Goal: Transaction & Acquisition: Book appointment/travel/reservation

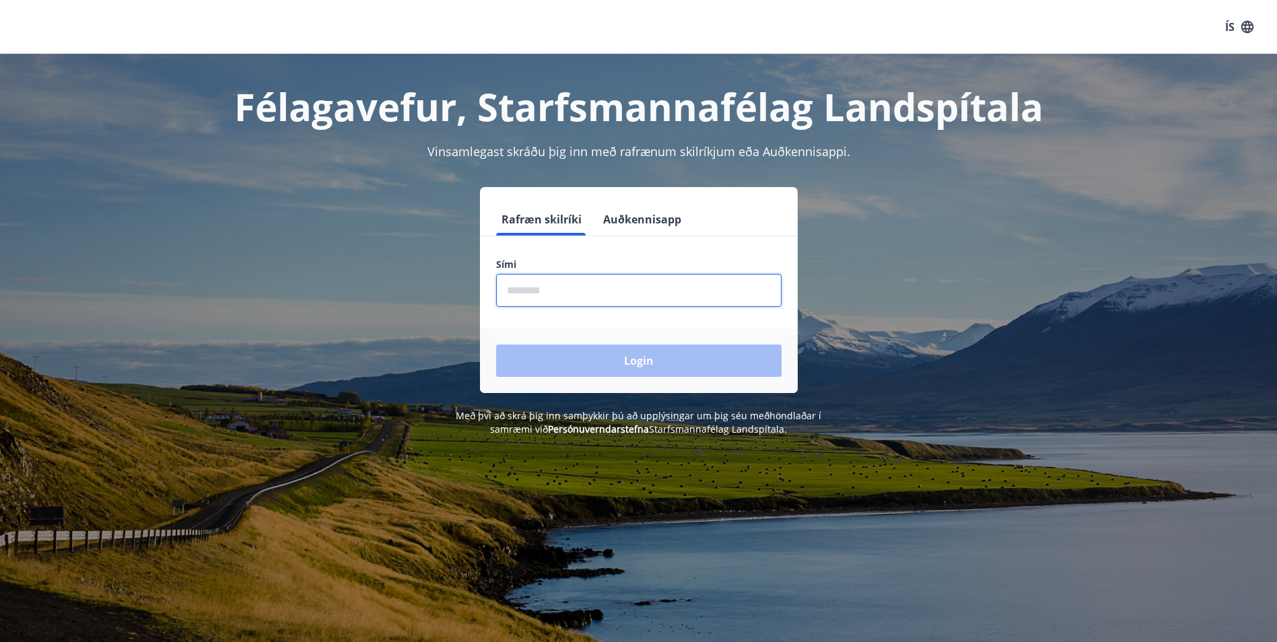
click at [669, 287] on input "phone" at bounding box center [638, 290] width 285 height 33
type input "********"
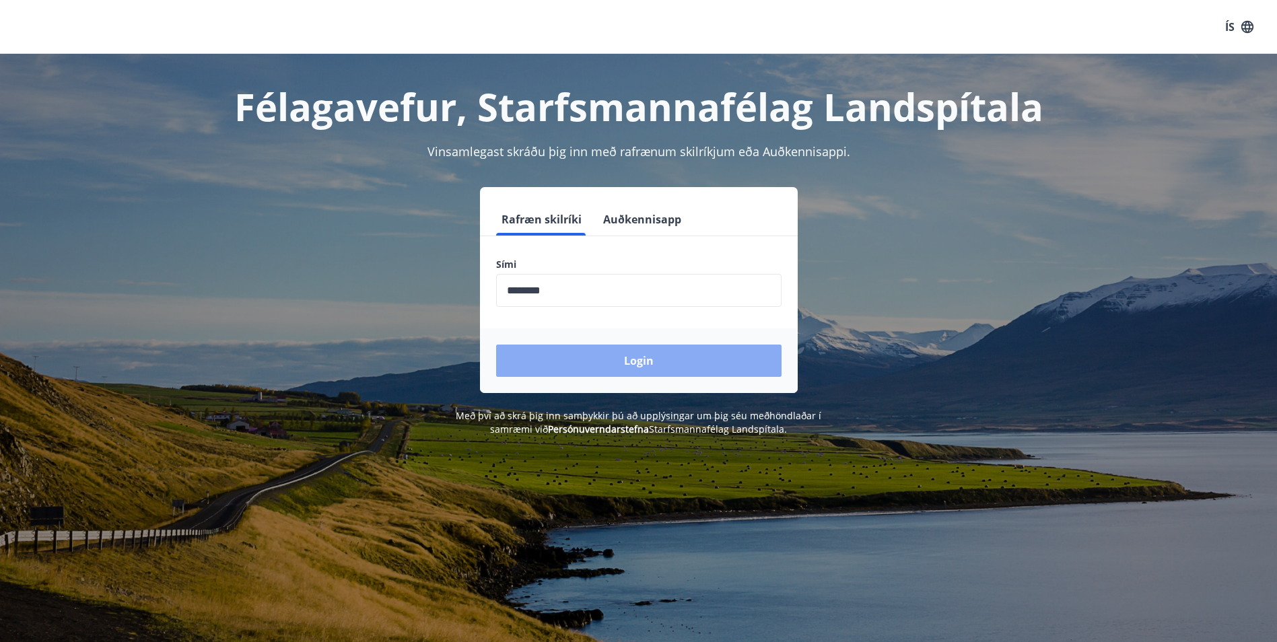
click at [649, 367] on button "Login" at bounding box center [638, 361] width 285 height 32
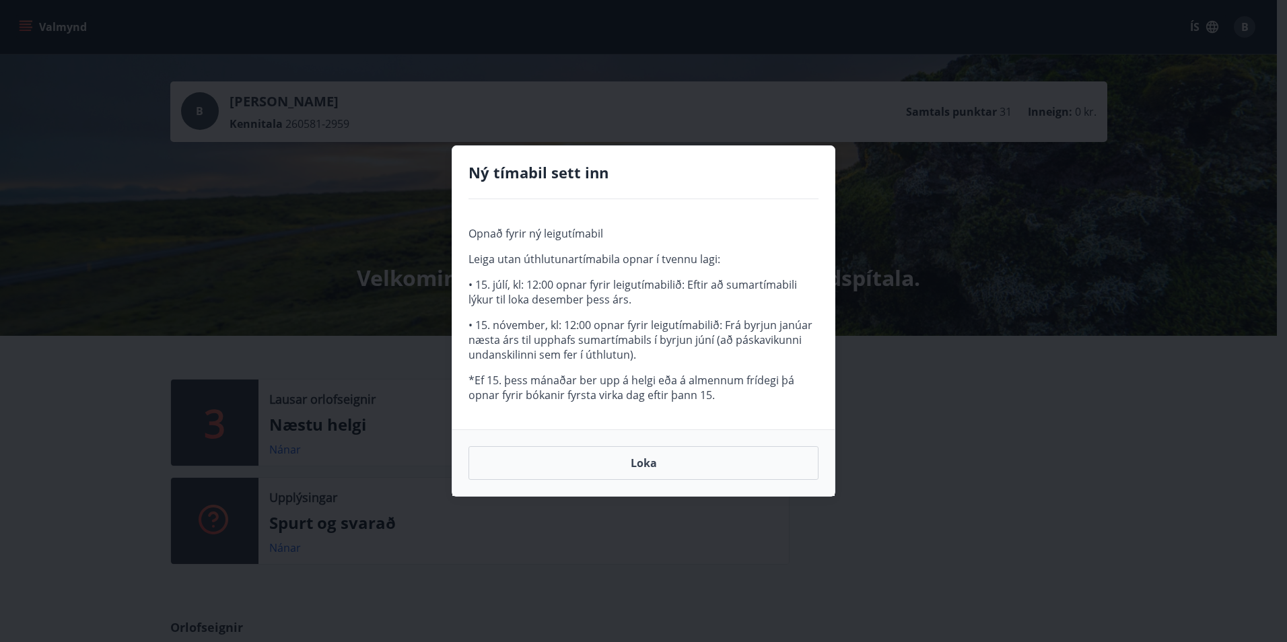
drag, startPoint x: 703, startPoint y: 464, endPoint x: 694, endPoint y: 467, distance: 9.2
click at [696, 466] on button "Loka" at bounding box center [643, 463] width 350 height 34
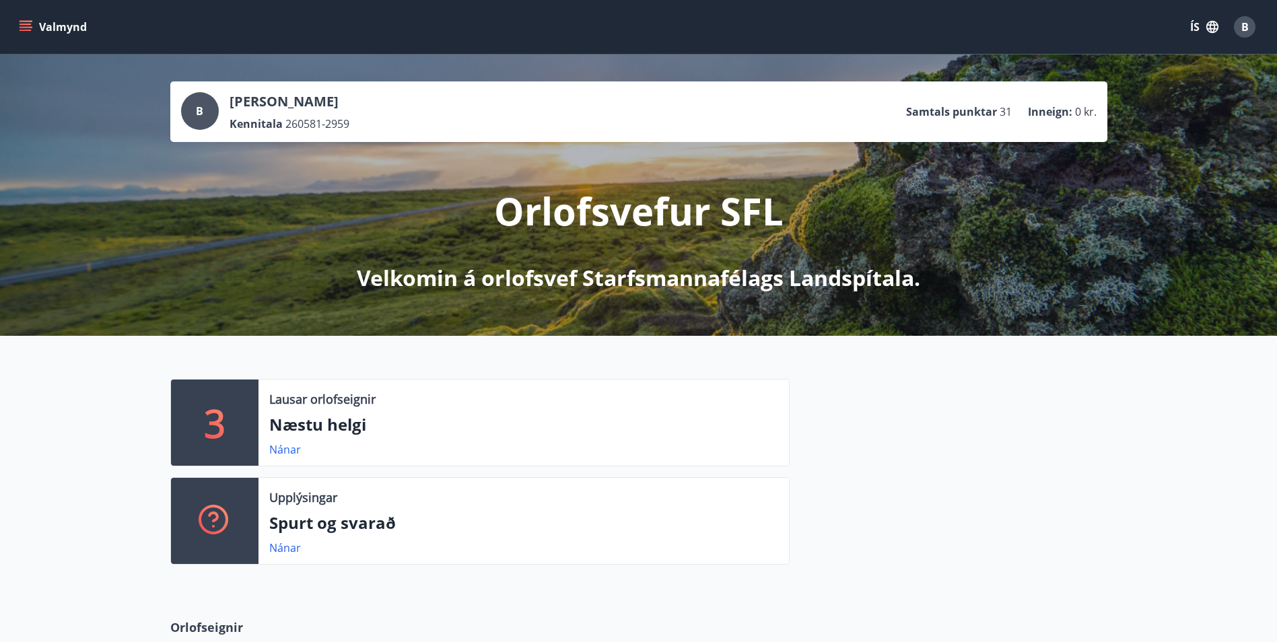
click at [387, 417] on p "Næstu helgi" at bounding box center [523, 424] width 509 height 23
click at [209, 415] on p "3" at bounding box center [215, 422] width 22 height 51
drag, startPoint x: 318, startPoint y: 409, endPoint x: 312, endPoint y: 428, distance: 19.8
click at [318, 410] on div "Lausar orlofseignir Næstu helgi Nánar" at bounding box center [523, 423] width 530 height 86
click at [273, 450] on link "Nánar" at bounding box center [285, 449] width 32 height 15
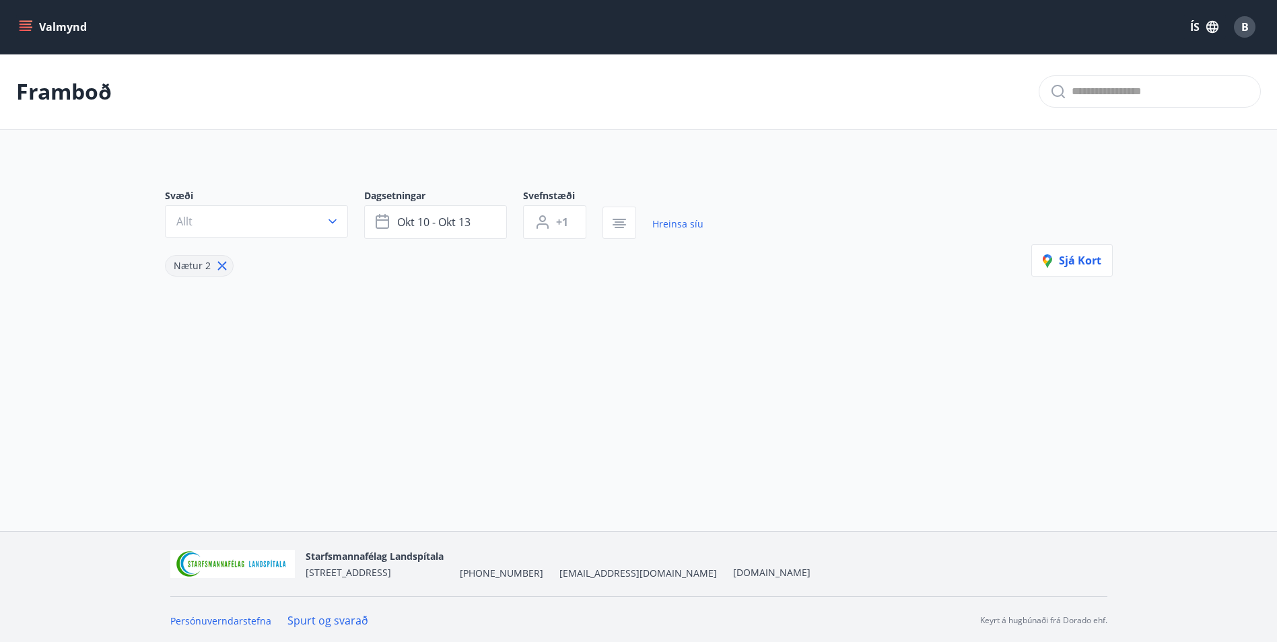
type input "*"
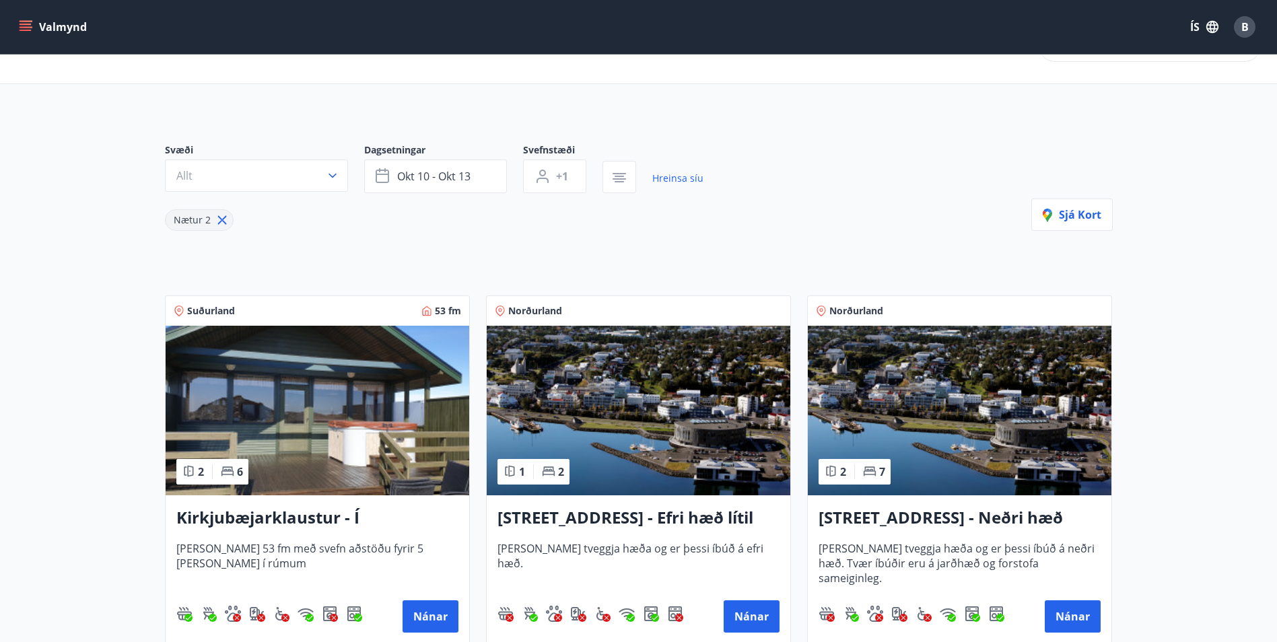
scroll to position [67, 0]
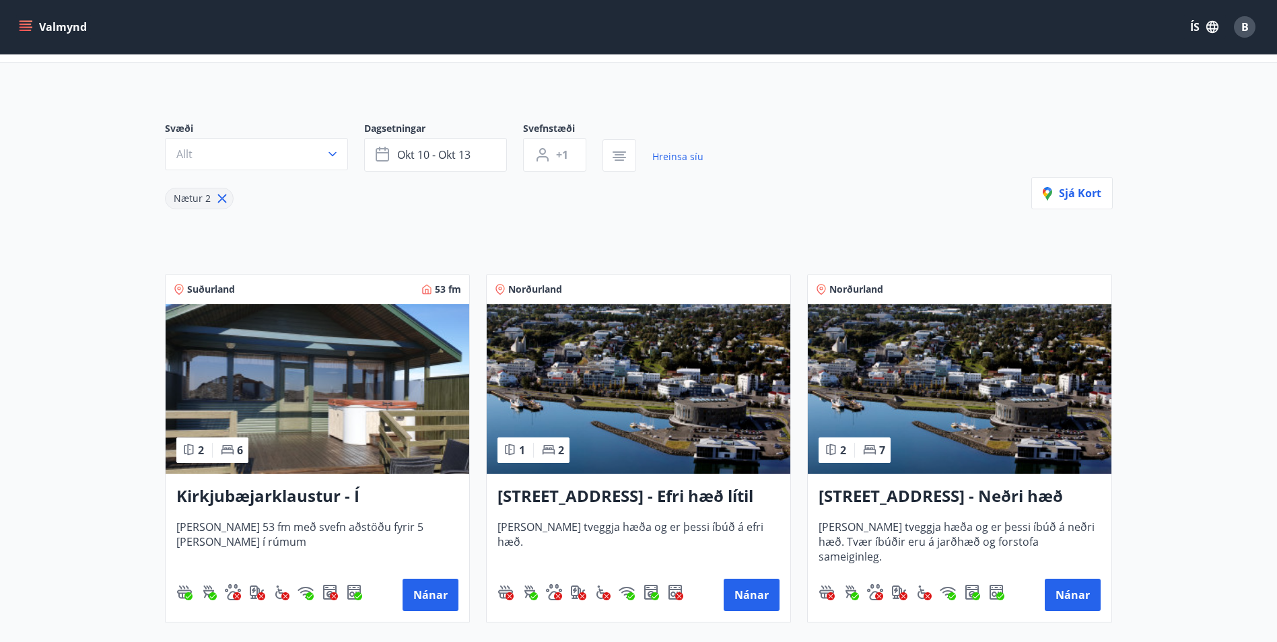
click at [65, 30] on button "Valmynd" at bounding box center [54, 27] width 76 height 24
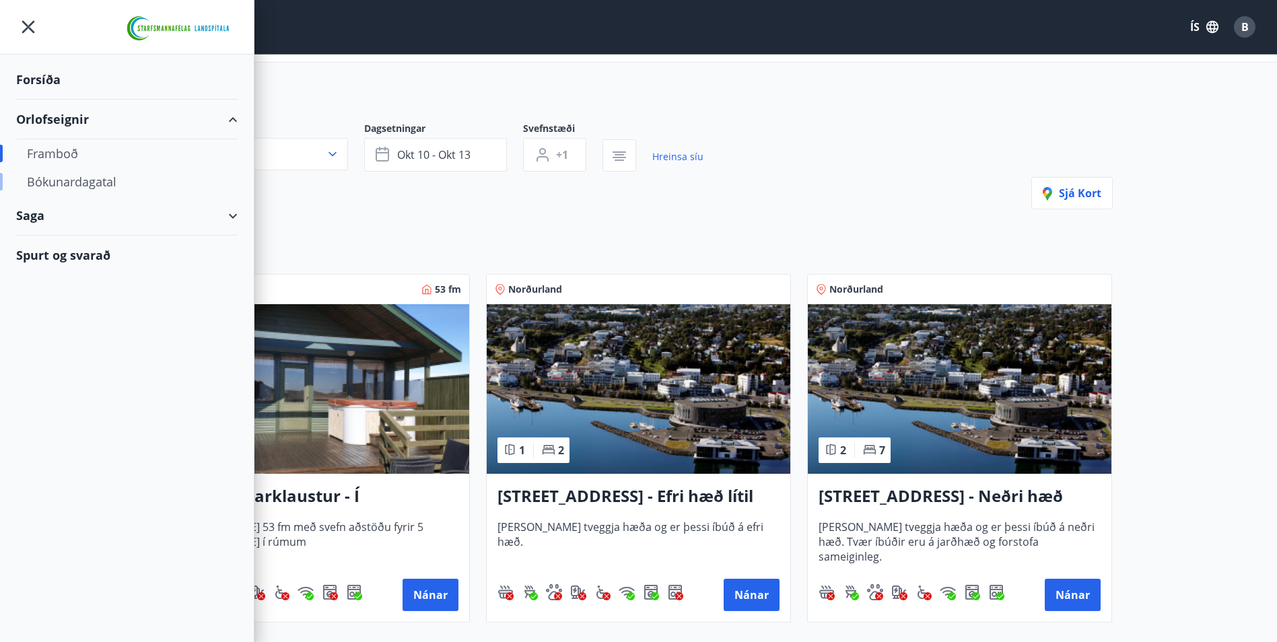
click at [65, 178] on div "Bókunardagatal" at bounding box center [127, 182] width 200 height 28
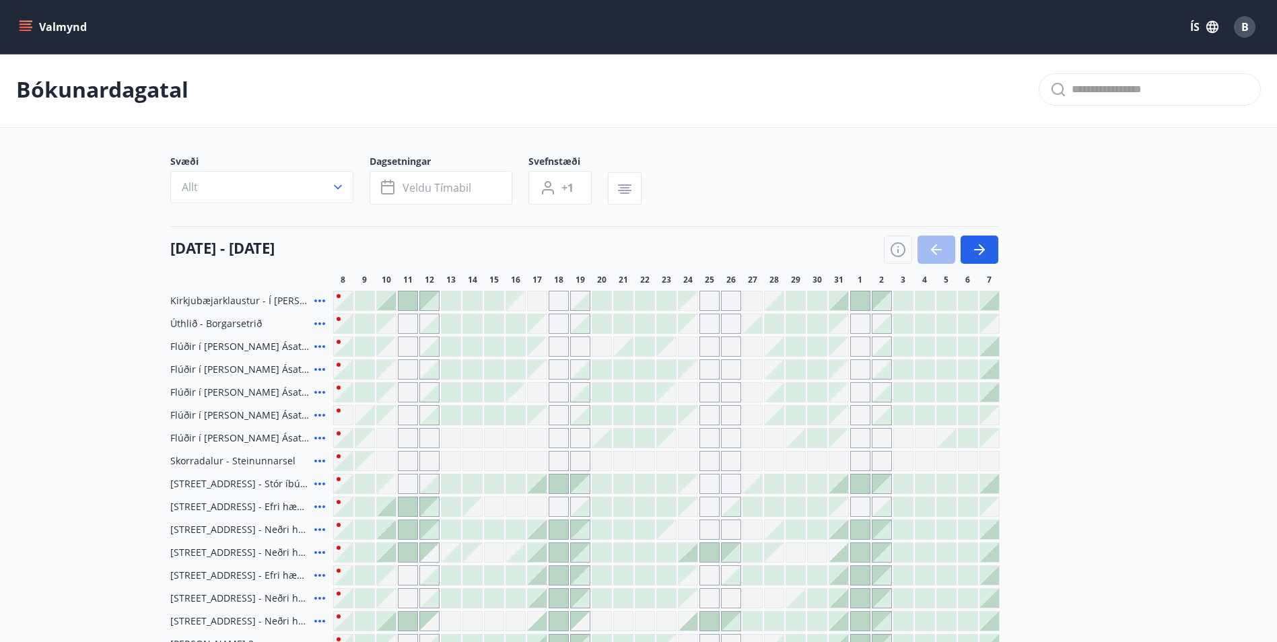
scroll to position [67, 0]
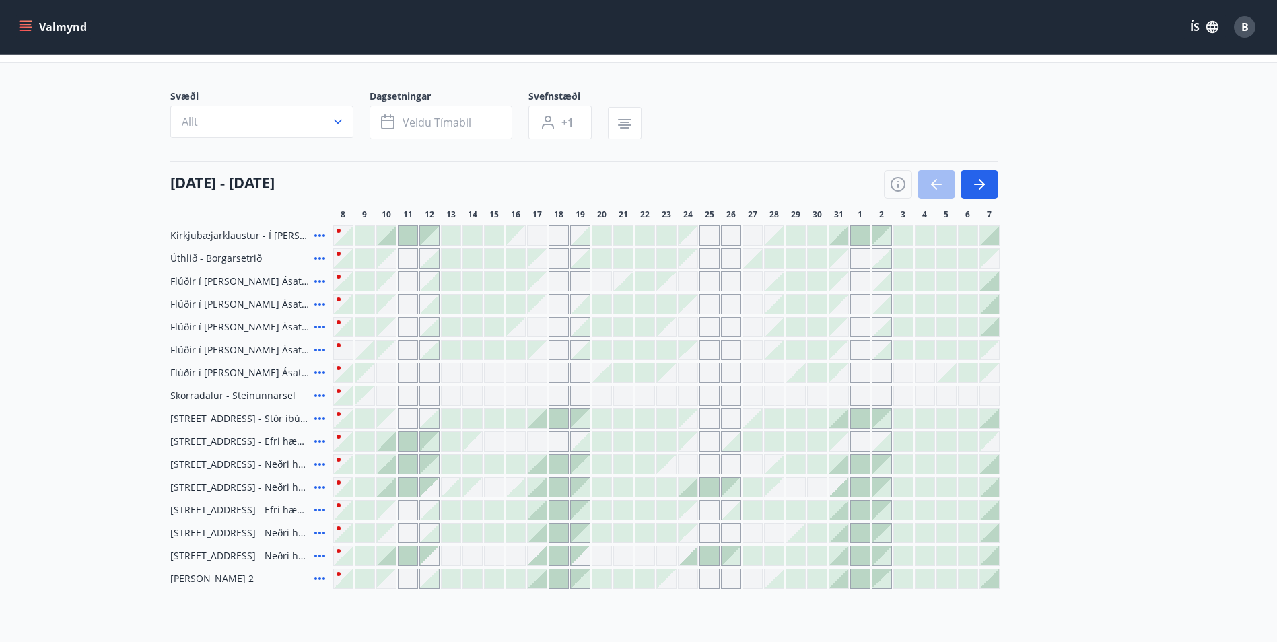
click at [213, 396] on span "Skorradalur - Steinunnarsel" at bounding box center [232, 395] width 125 height 13
click at [320, 398] on icon at bounding box center [320, 396] width 16 height 16
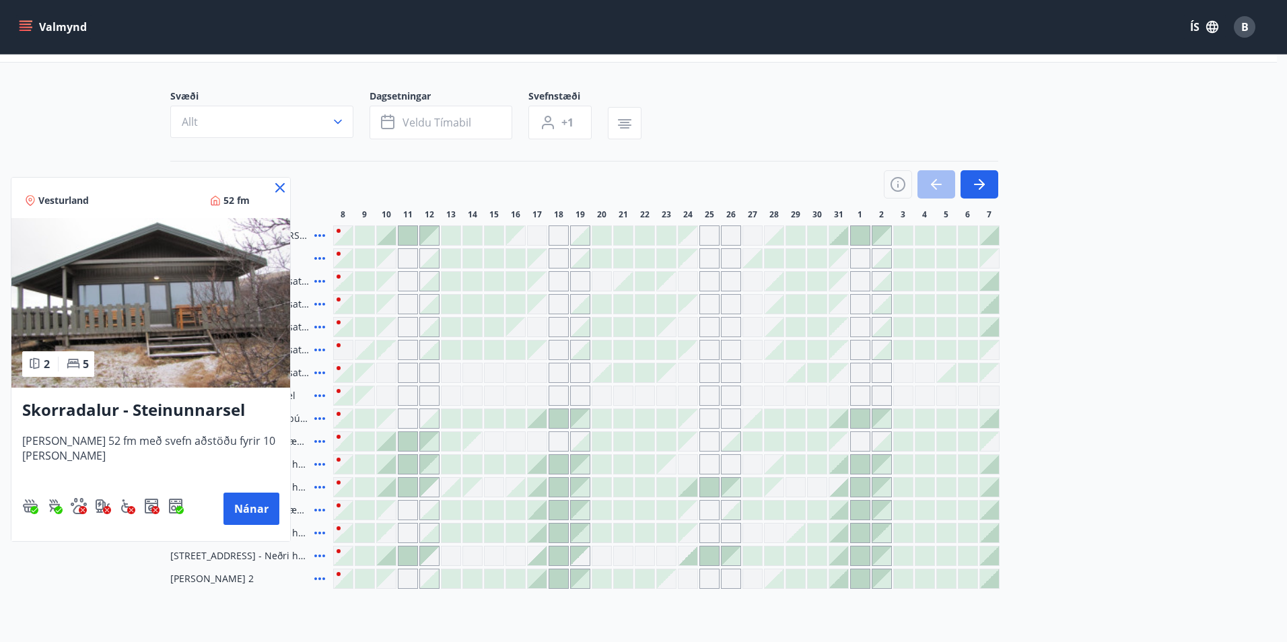
click at [277, 185] on icon at bounding box center [279, 187] width 9 height 9
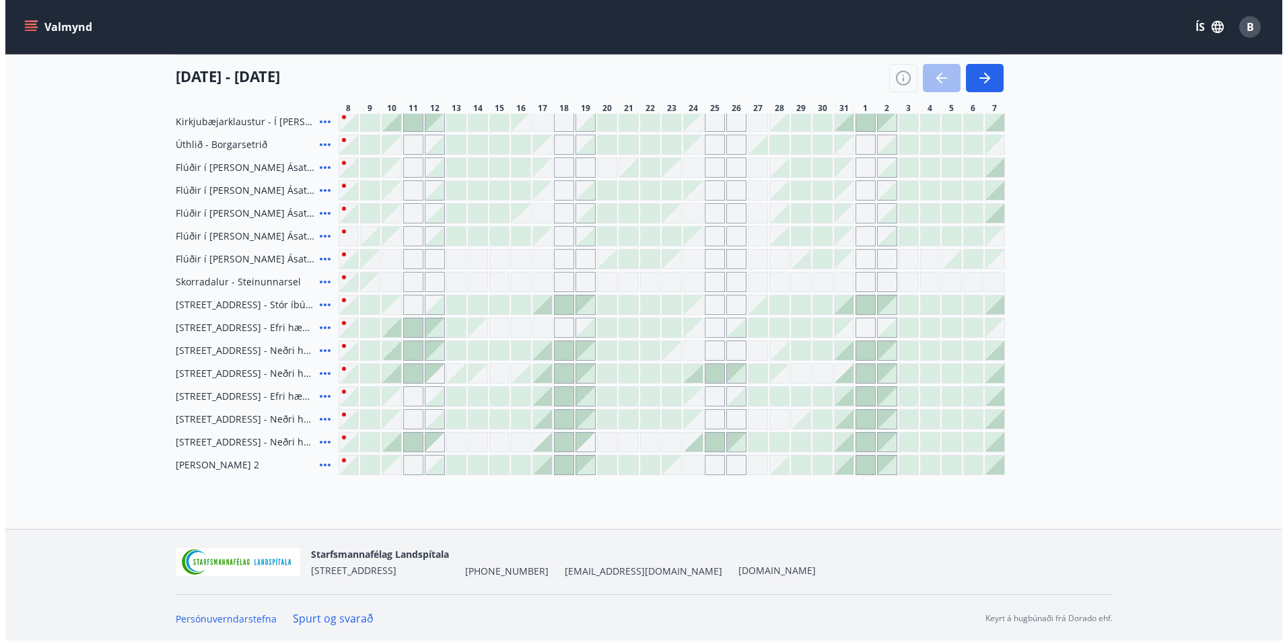
scroll to position [114, 0]
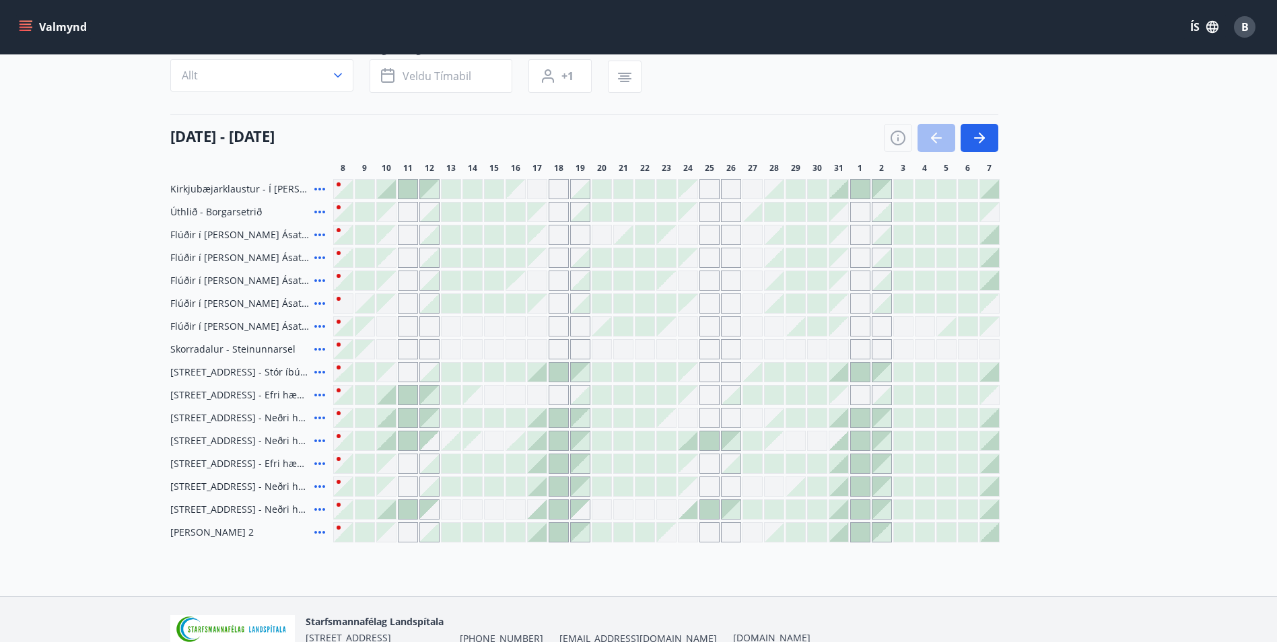
click at [320, 230] on icon at bounding box center [320, 235] width 16 height 16
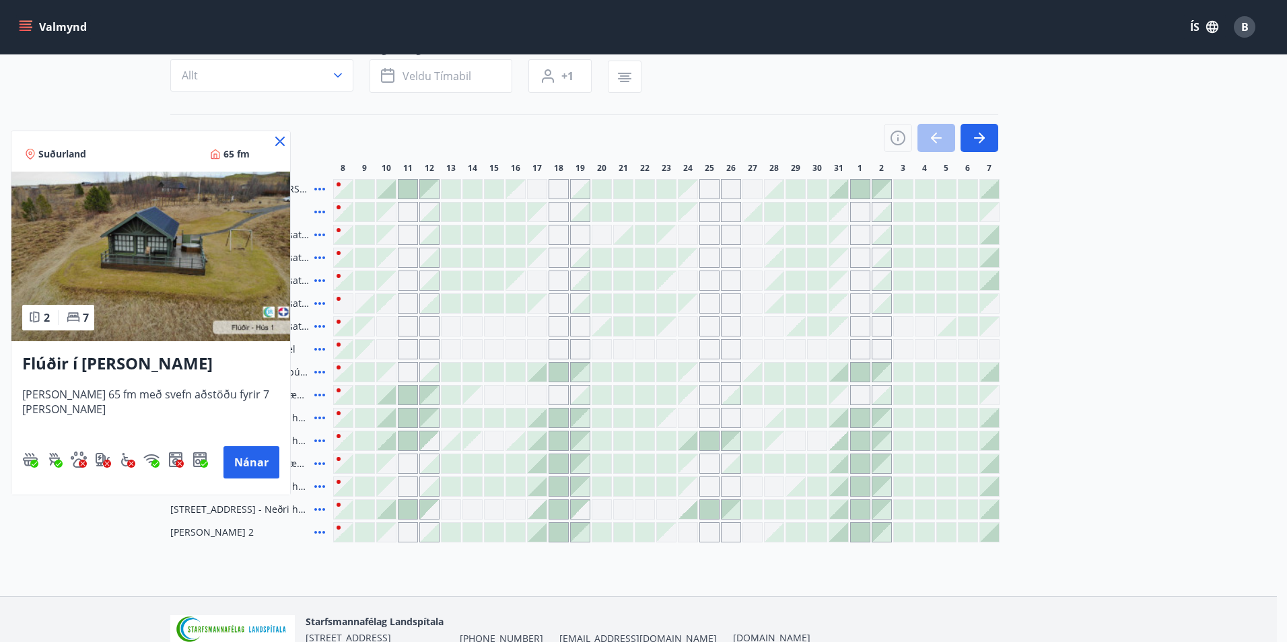
drag, startPoint x: 277, startPoint y: 139, endPoint x: 325, endPoint y: 255, distance: 125.8
click at [277, 140] on icon at bounding box center [280, 141] width 16 height 16
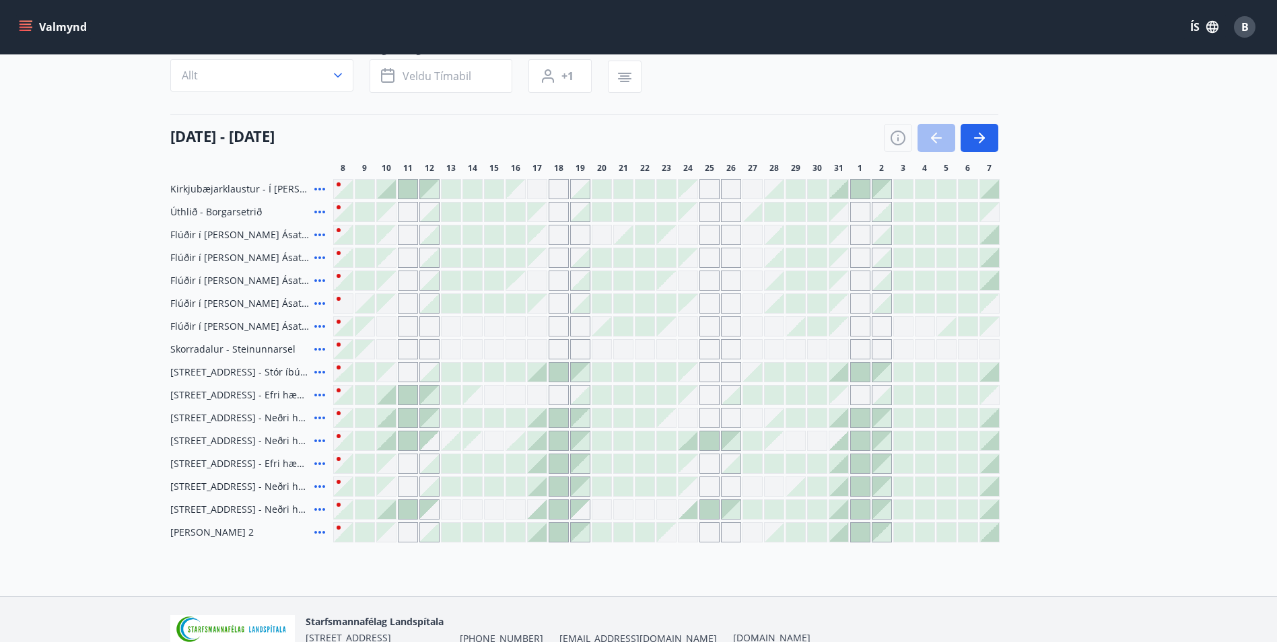
click at [325, 255] on icon at bounding box center [320, 258] width 16 height 16
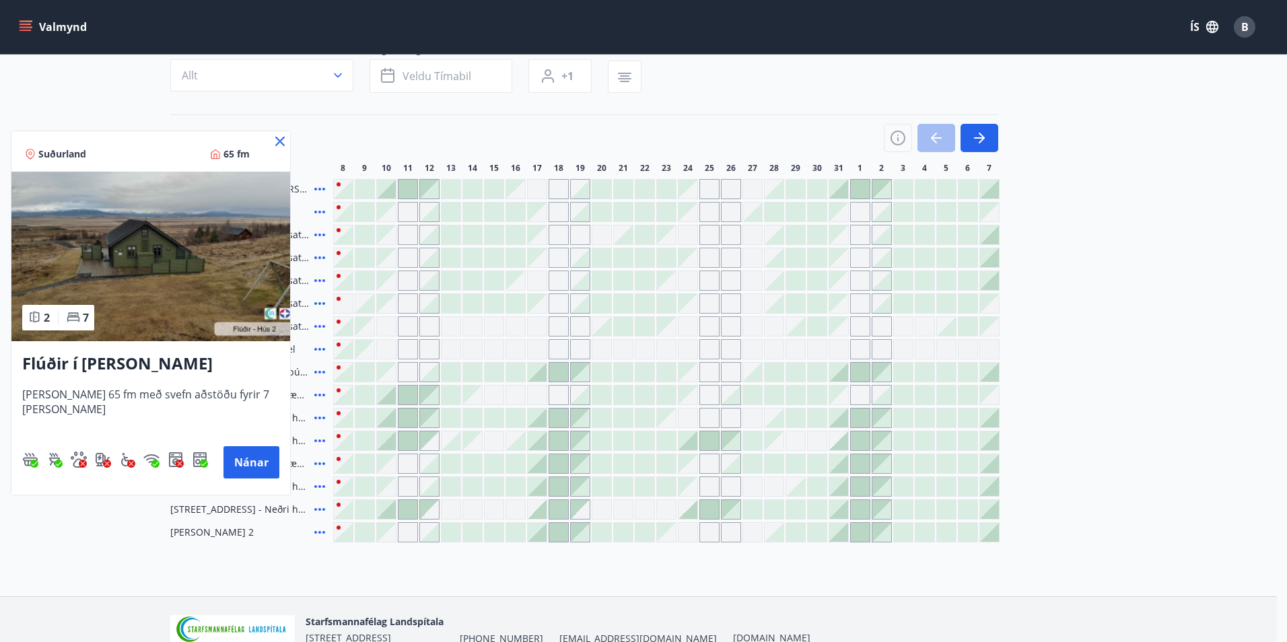
click at [275, 140] on icon at bounding box center [280, 141] width 16 height 16
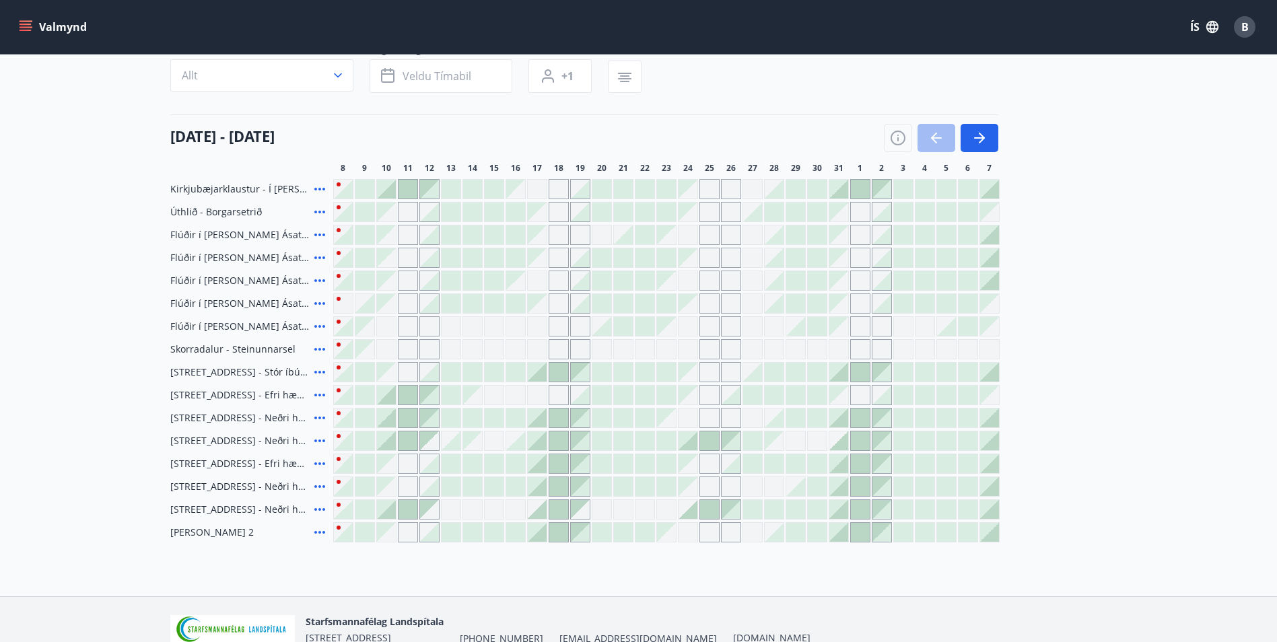
click at [320, 279] on icon at bounding box center [320, 281] width 16 height 16
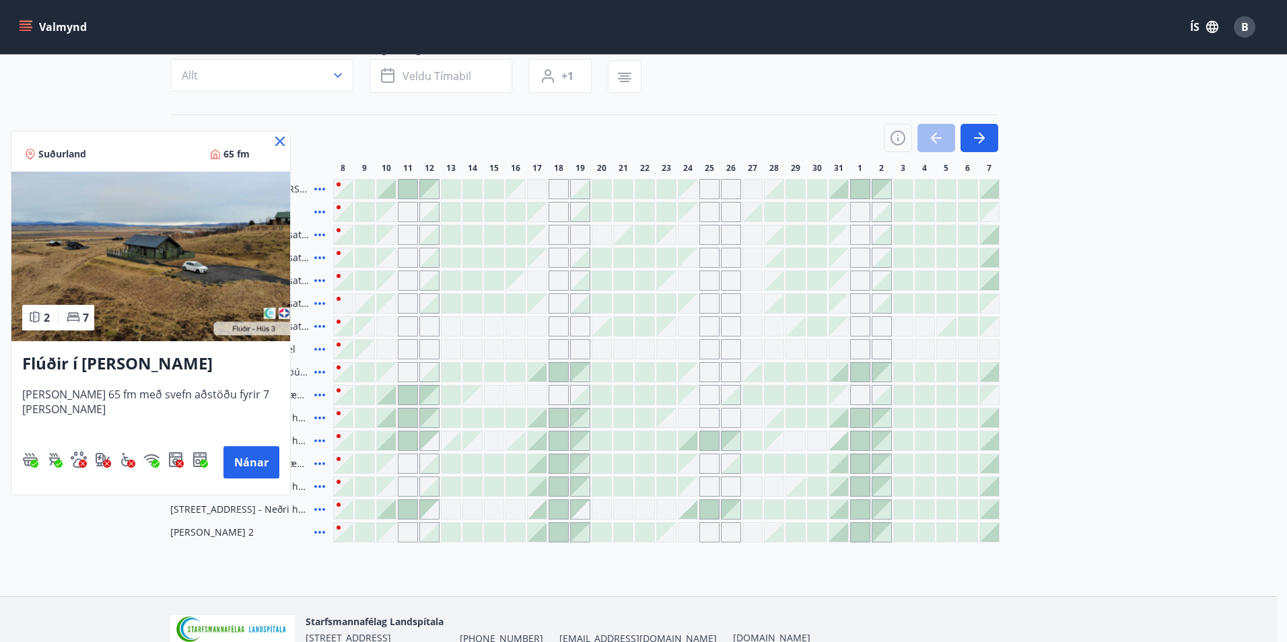
click at [275, 137] on icon at bounding box center [279, 141] width 9 height 9
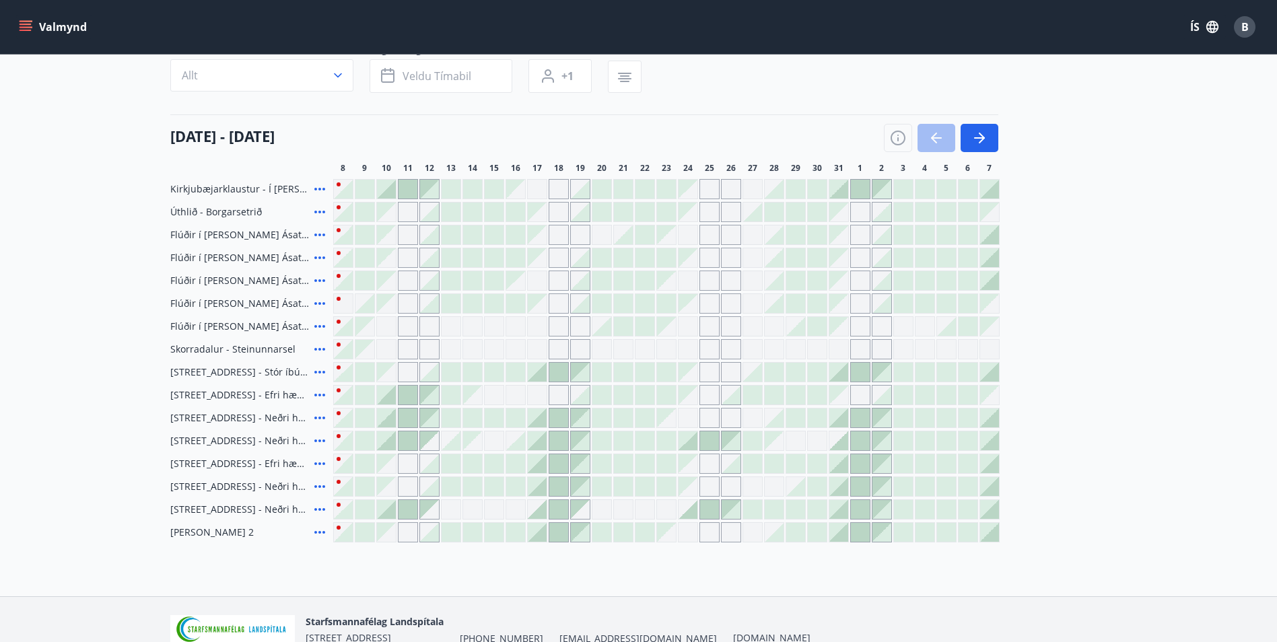
click at [317, 303] on icon at bounding box center [320, 303] width 16 height 16
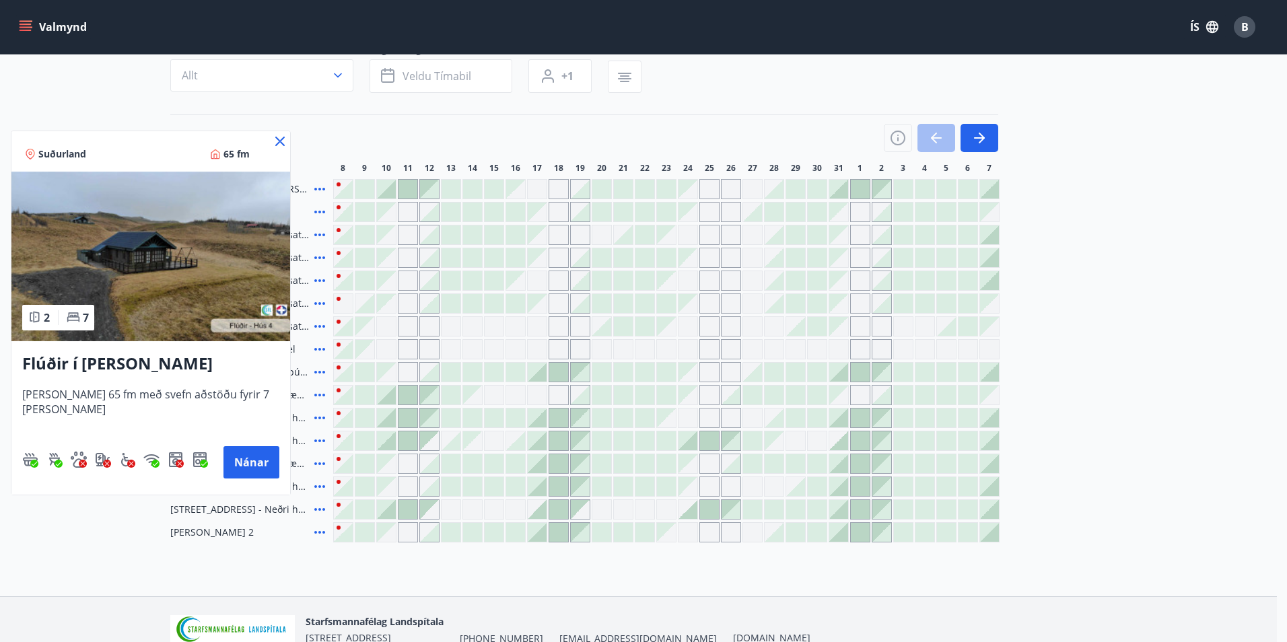
click at [281, 137] on icon at bounding box center [280, 141] width 16 height 16
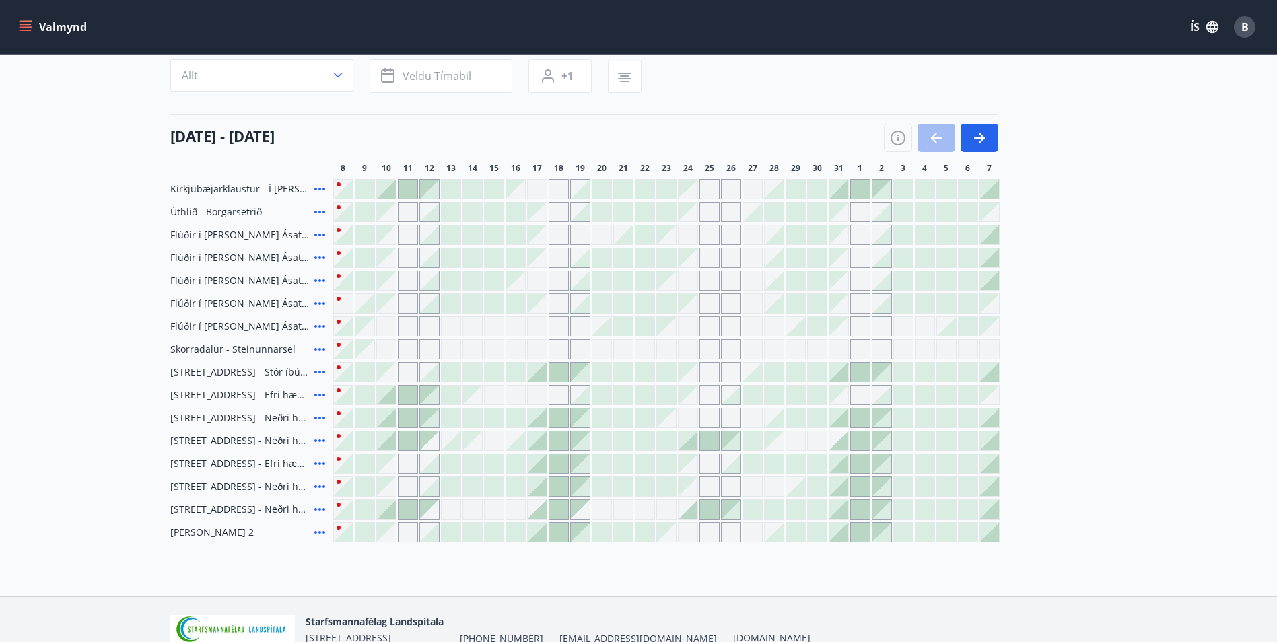
click at [320, 326] on icon at bounding box center [319, 326] width 11 height 3
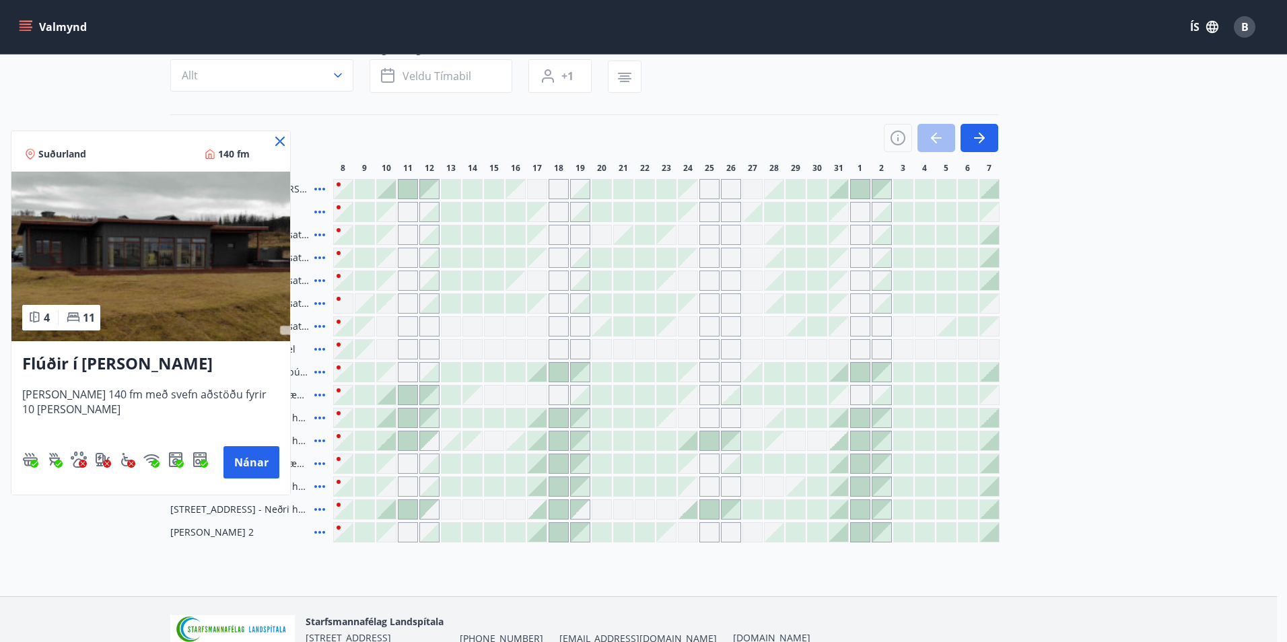
click at [186, 251] on img at bounding box center [150, 257] width 279 height 170
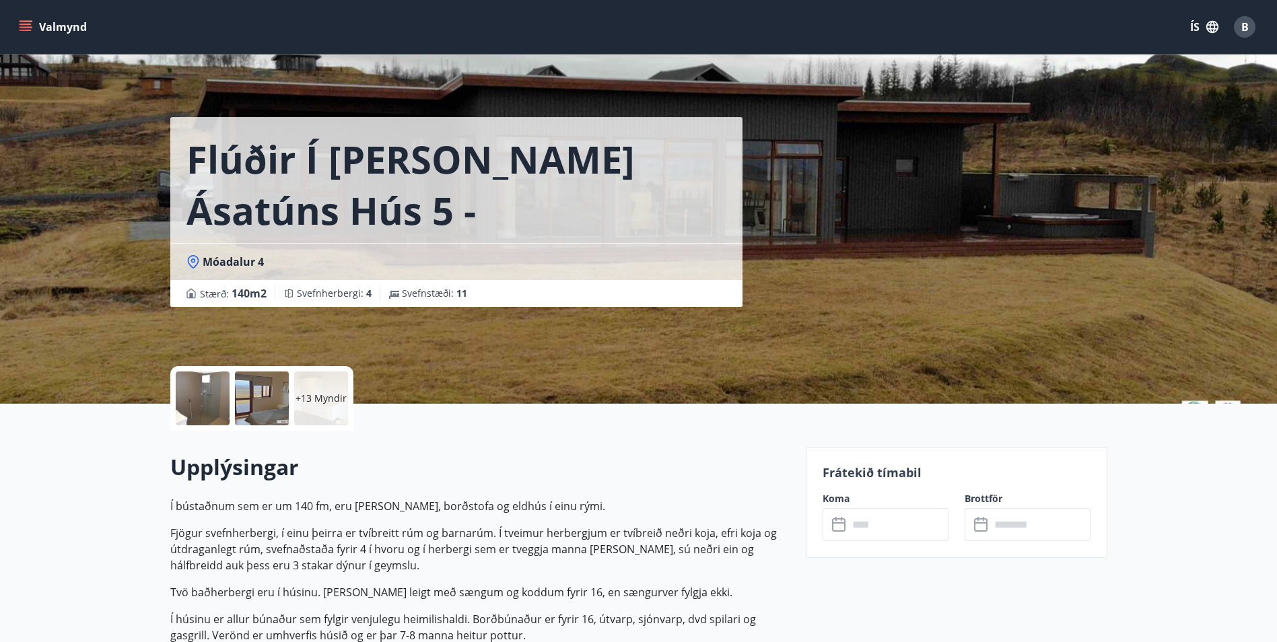
click at [853, 520] on input "text" at bounding box center [898, 524] width 100 height 33
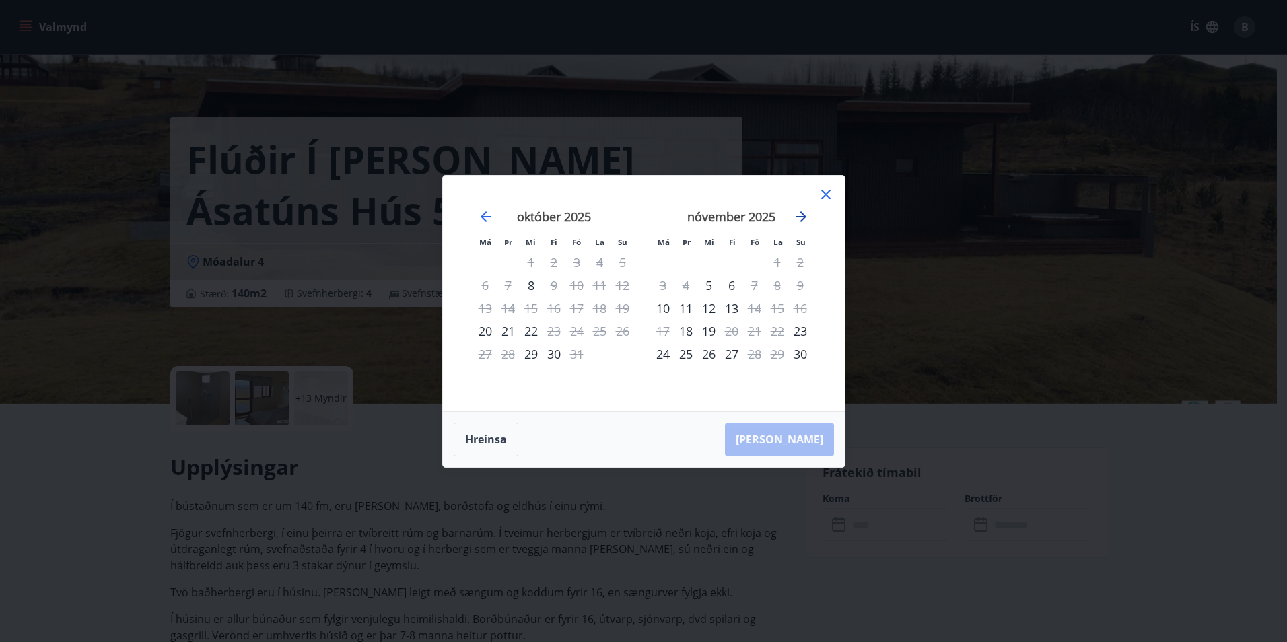
click at [802, 220] on icon "Move forward to switch to the next month." at bounding box center [800, 216] width 11 height 11
click at [828, 198] on icon at bounding box center [826, 194] width 16 height 16
